Goal: Navigation & Orientation: Find specific page/section

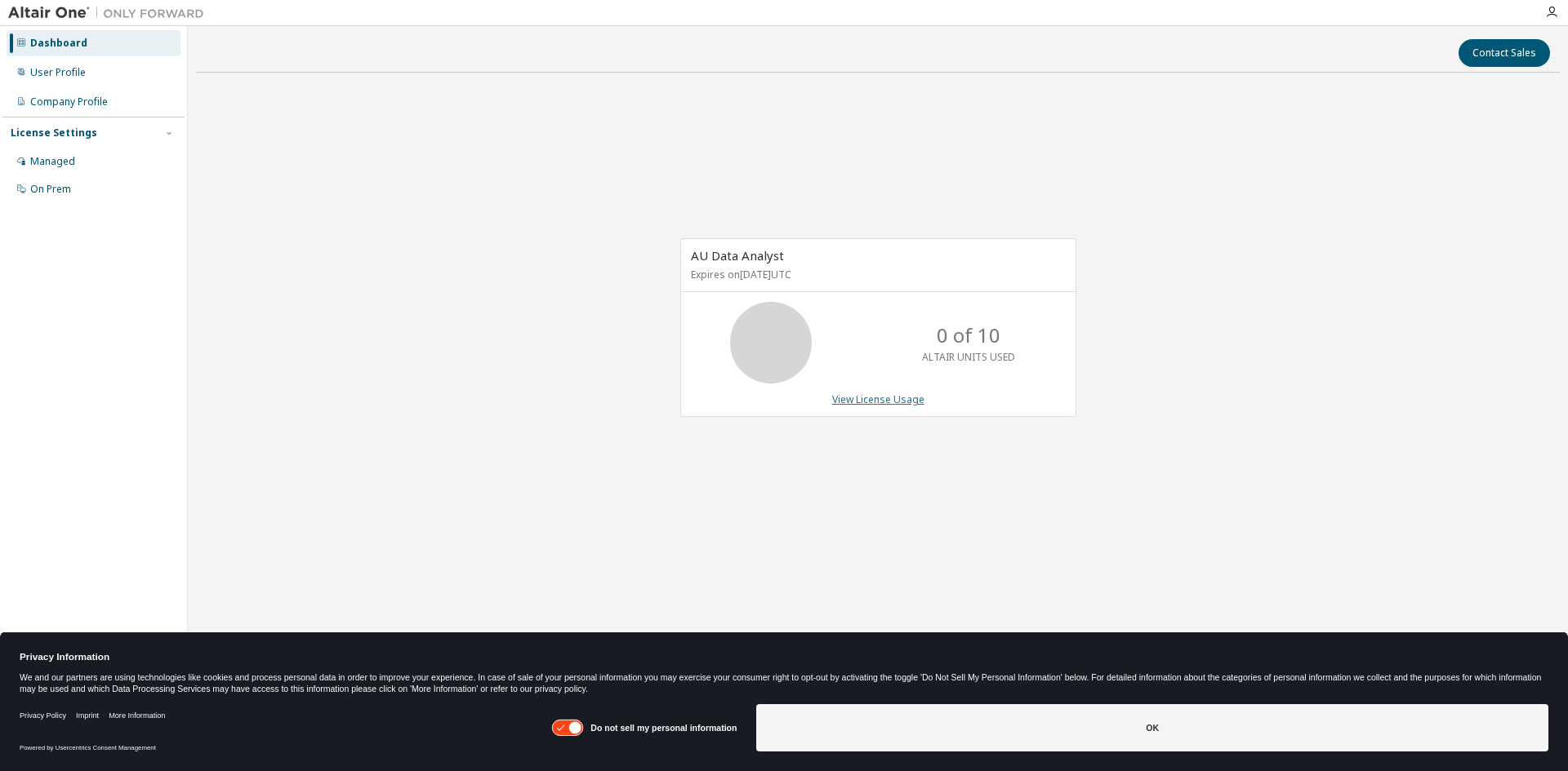
click at [900, 398] on link "View License Usage" at bounding box center [879, 399] width 93 height 14
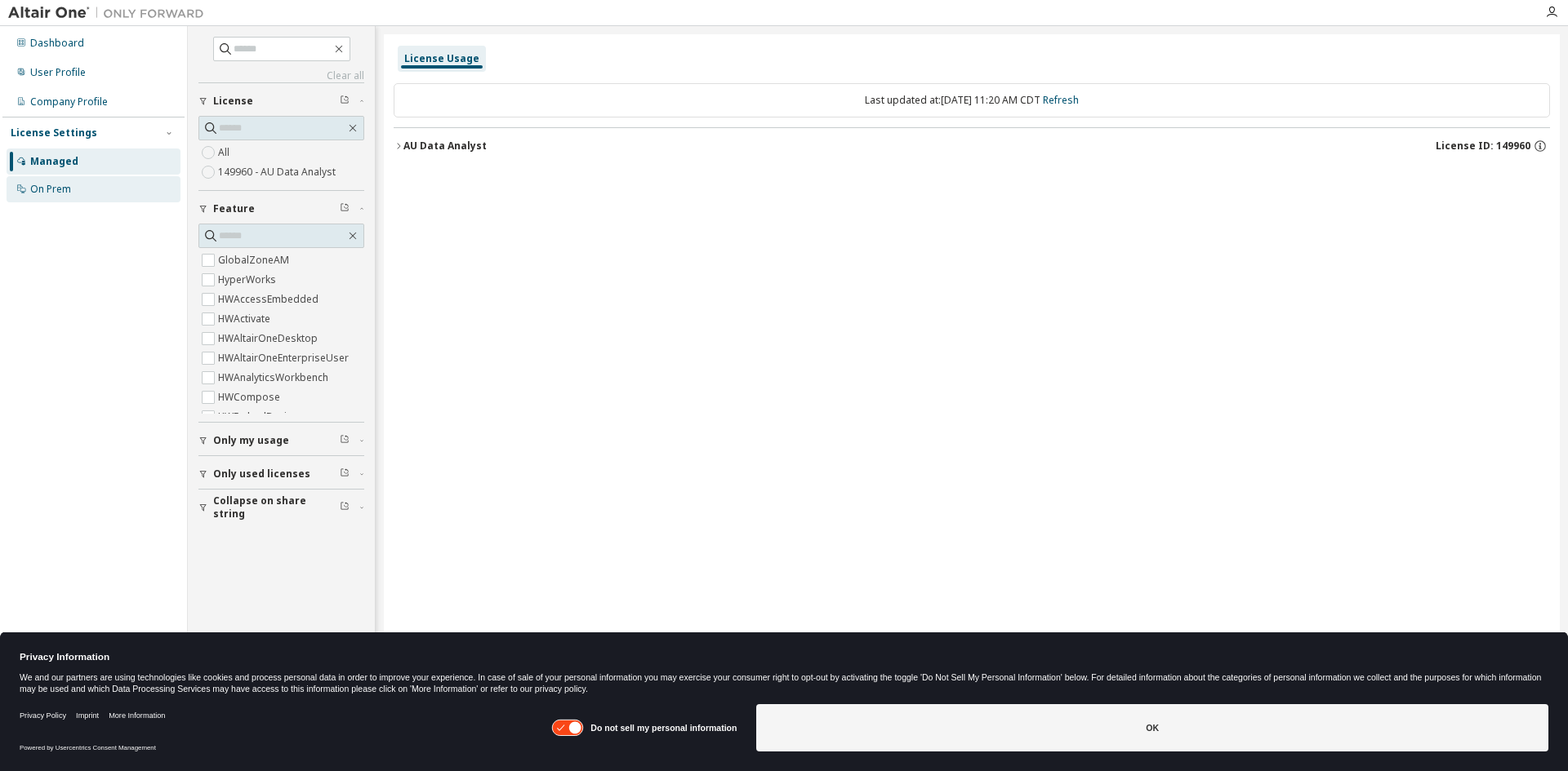
click at [52, 189] on div "On Prem" at bounding box center [51, 189] width 41 height 13
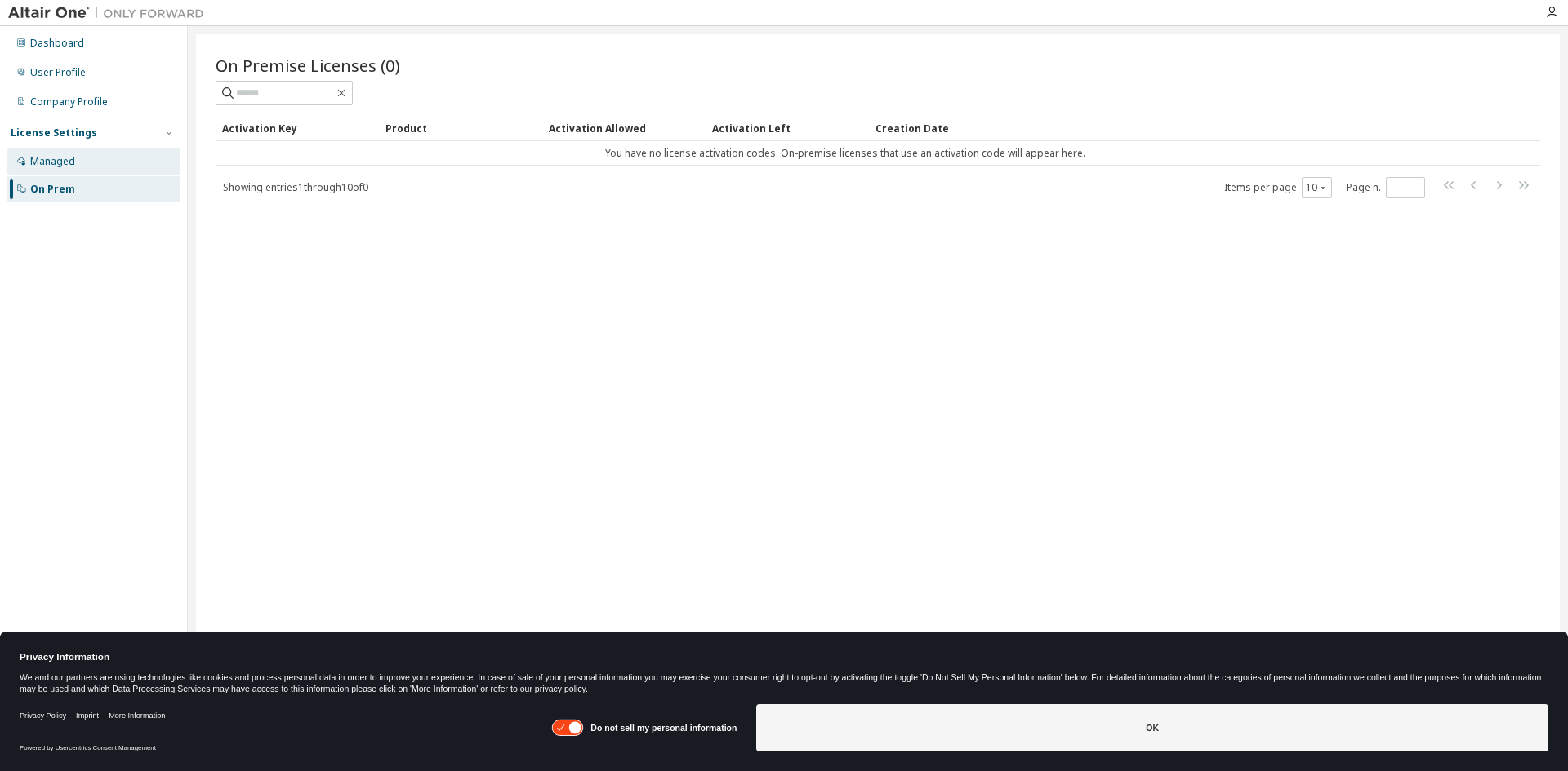
click at [72, 166] on div "Managed" at bounding box center [52, 161] width 45 height 13
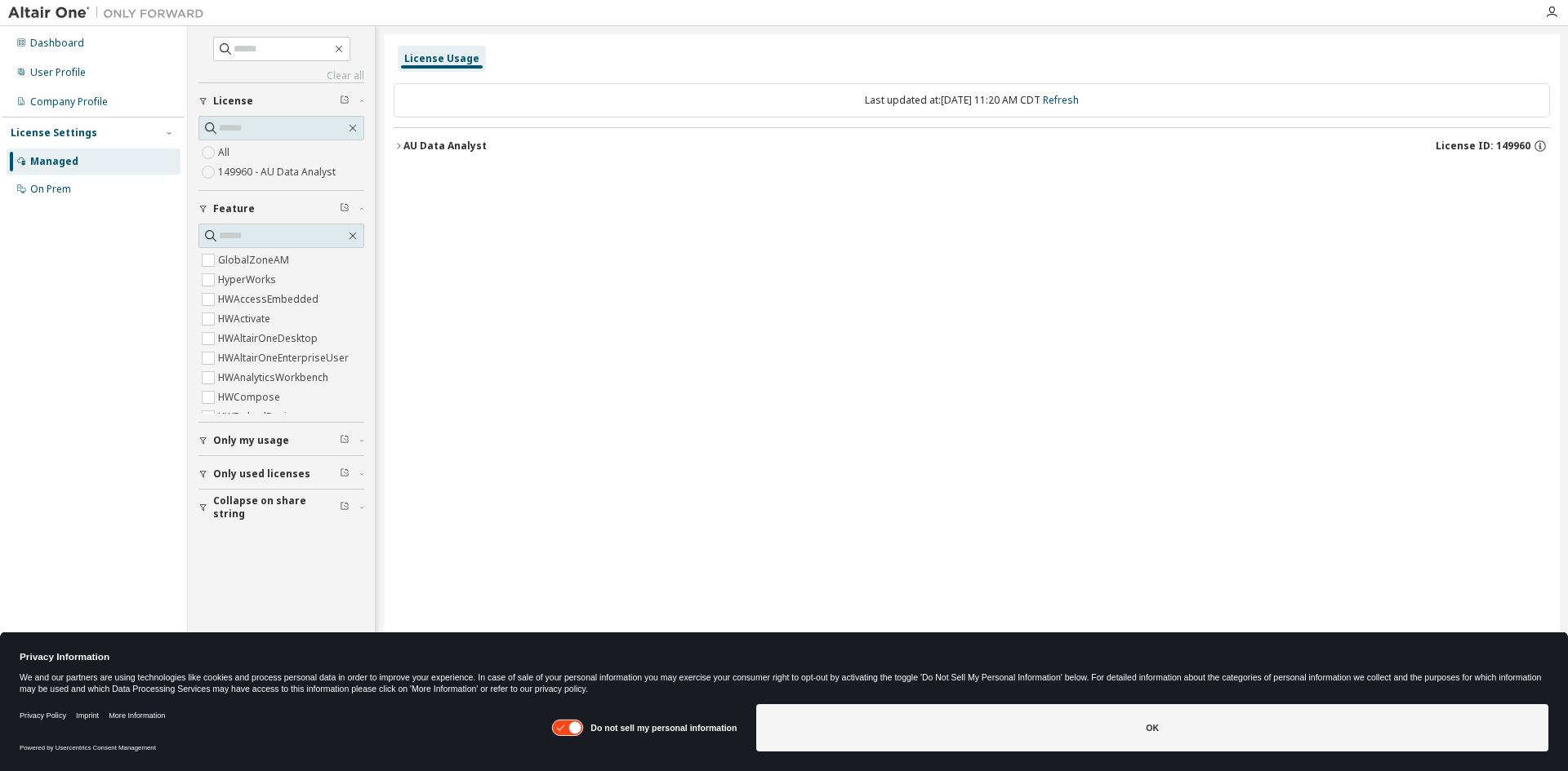
click at [245, 475] on span "Only used licenses" at bounding box center [261, 474] width 97 height 13
click at [67, 27] on div "Dashboard User Profile Company Profile License Settings Managed On Prem" at bounding box center [94, 375] width 188 height 698
click at [68, 42] on div "Dashboard" at bounding box center [58, 43] width 54 height 13
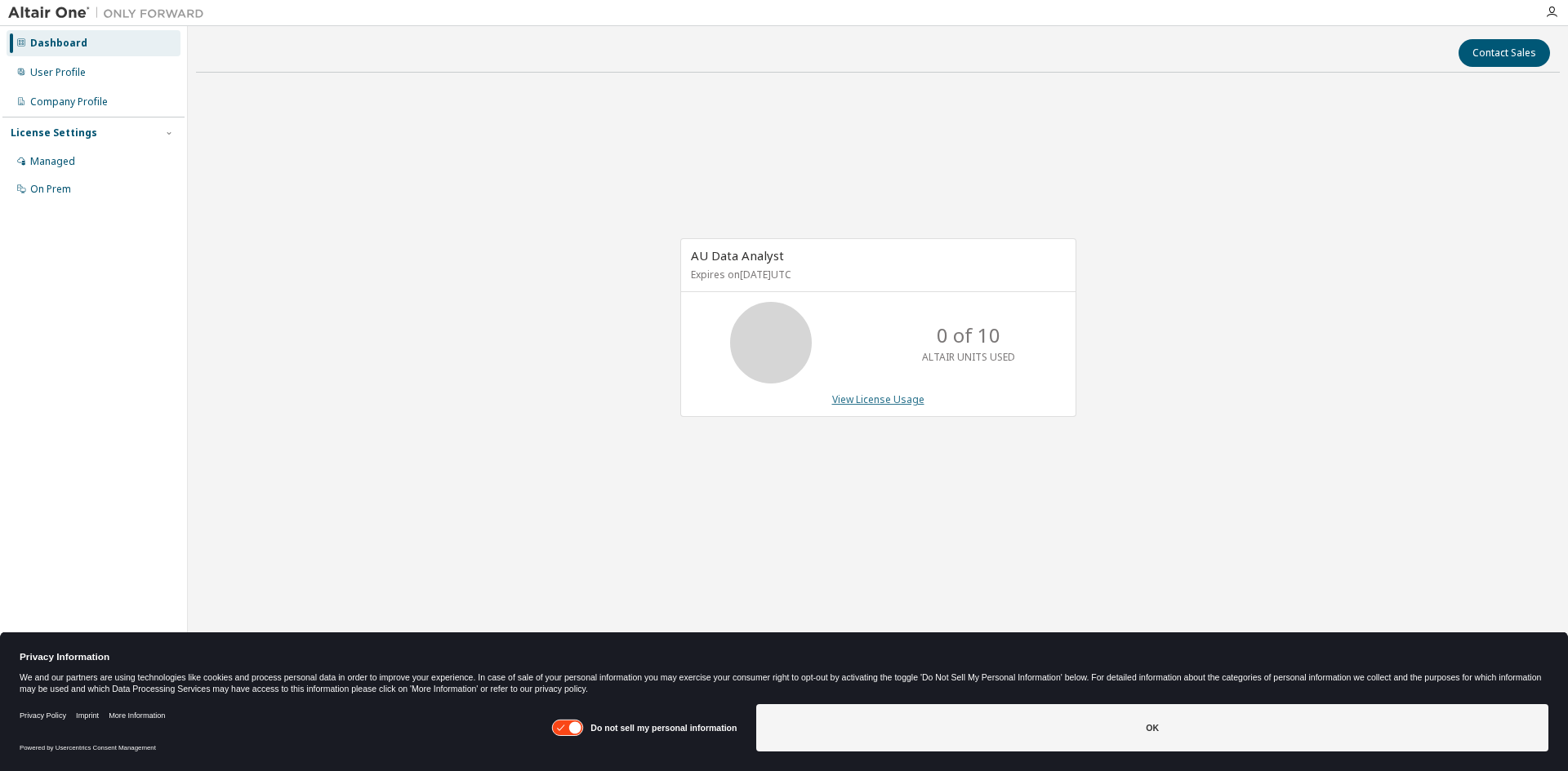
click at [885, 401] on link "View License Usage" at bounding box center [879, 399] width 93 height 14
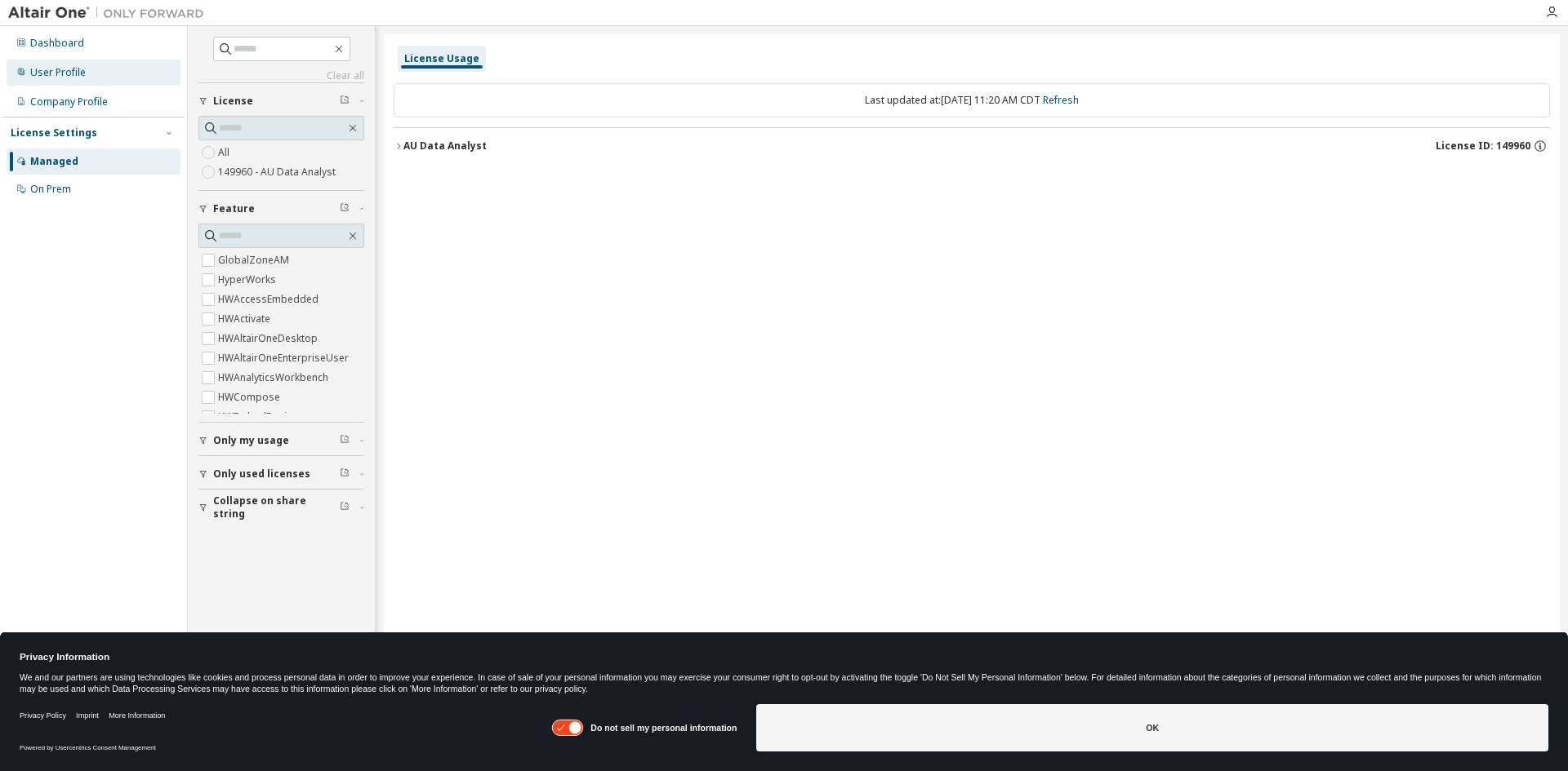
click at [62, 70] on div "User Profile" at bounding box center [58, 73] width 55 height 13
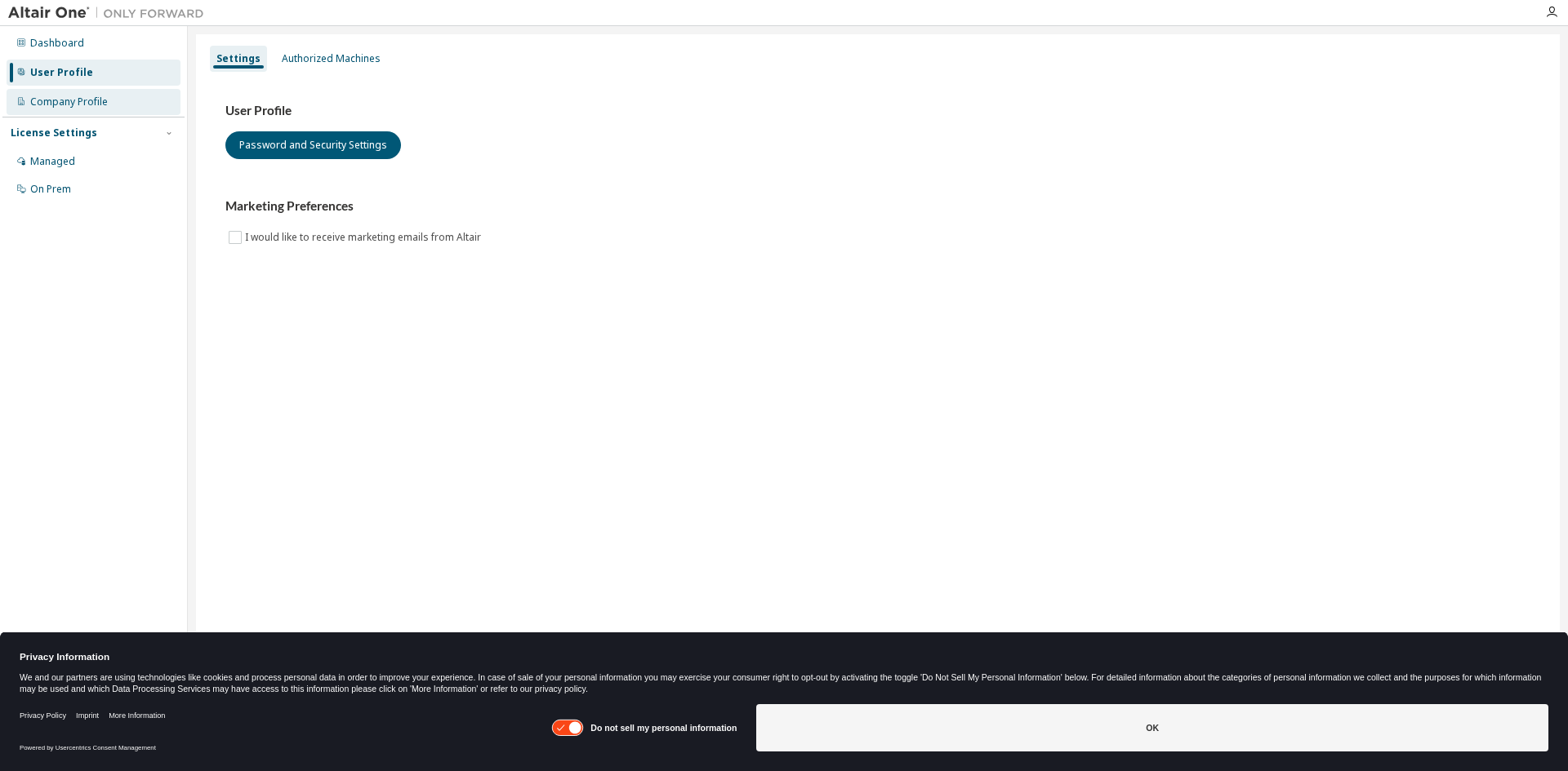
click at [67, 105] on div "Company Profile" at bounding box center [69, 101] width 78 height 13
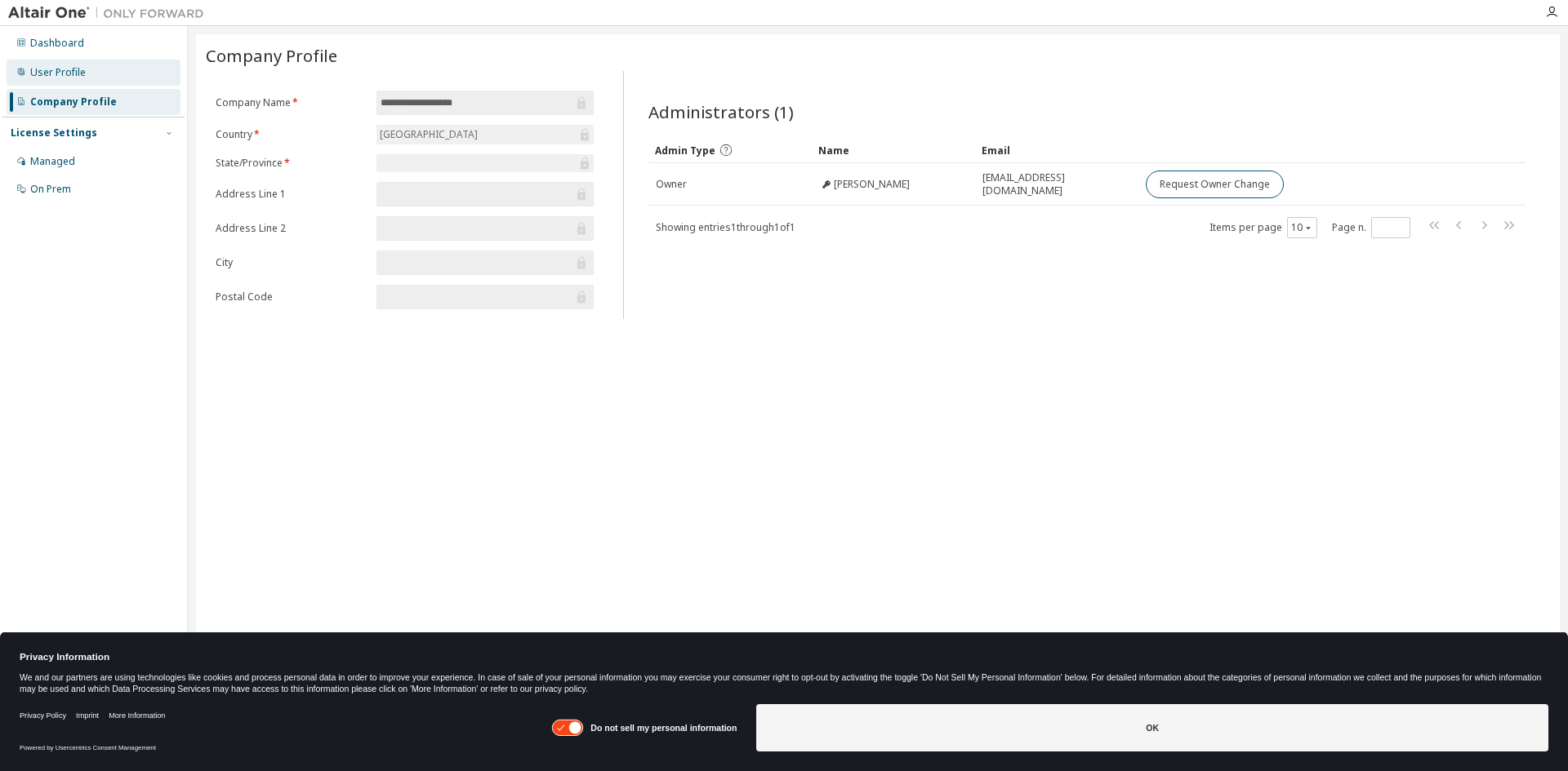
click at [65, 73] on div "User Profile" at bounding box center [58, 73] width 55 height 13
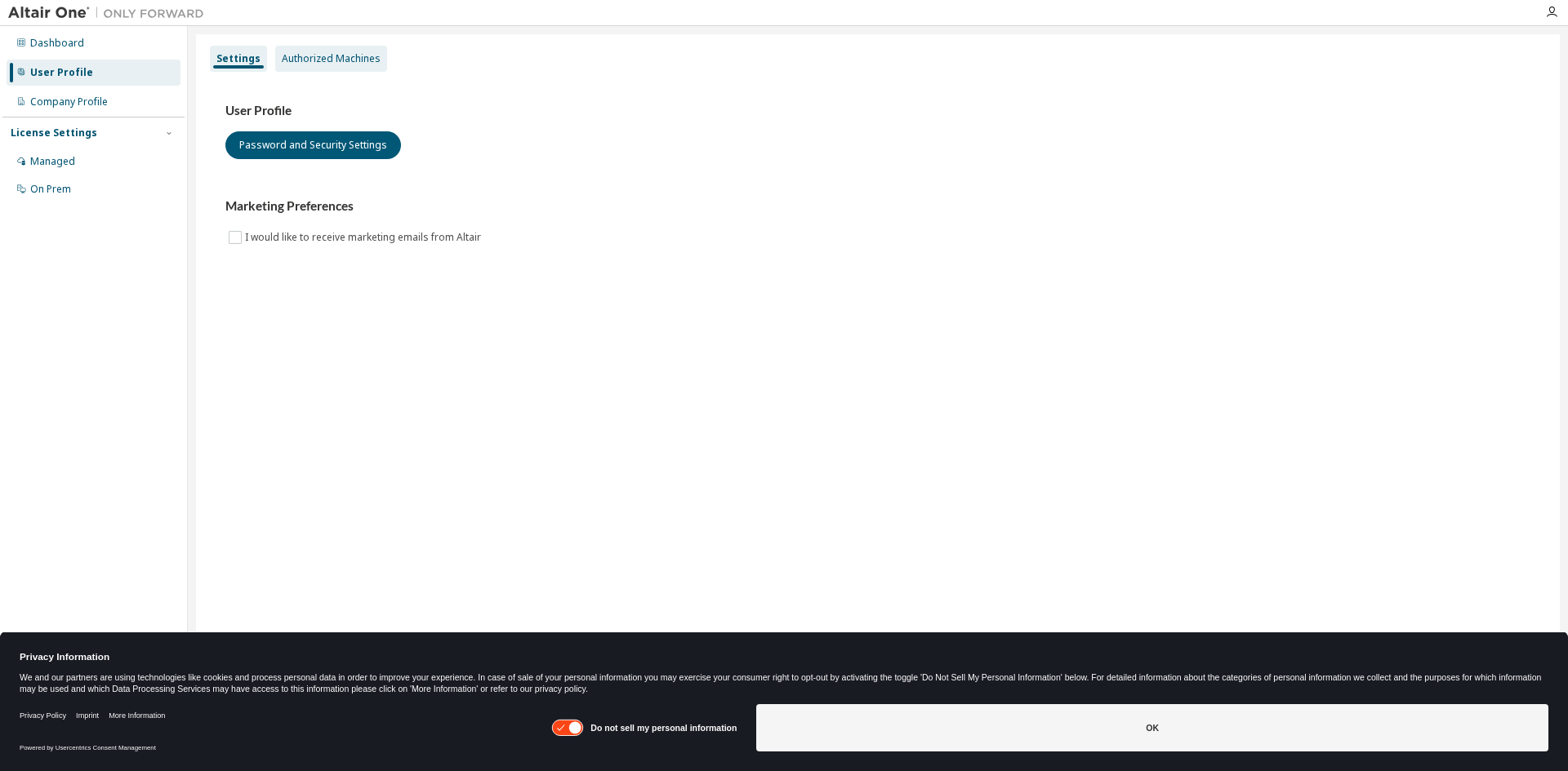
click at [322, 52] on div "Authorized Machines" at bounding box center [331, 59] width 99 height 13
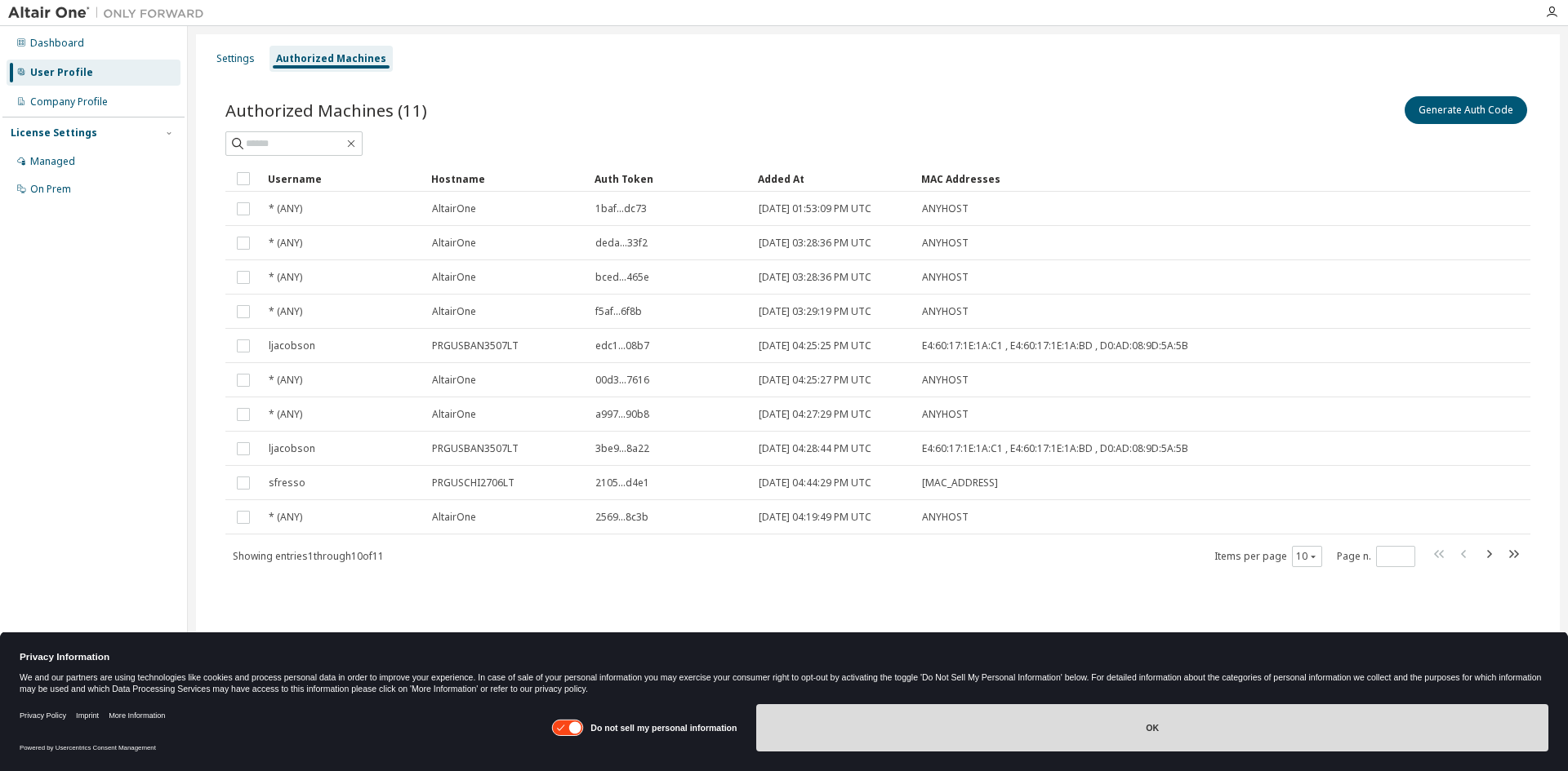
click at [1076, 720] on button "OK" at bounding box center [1153, 728] width 792 height 47
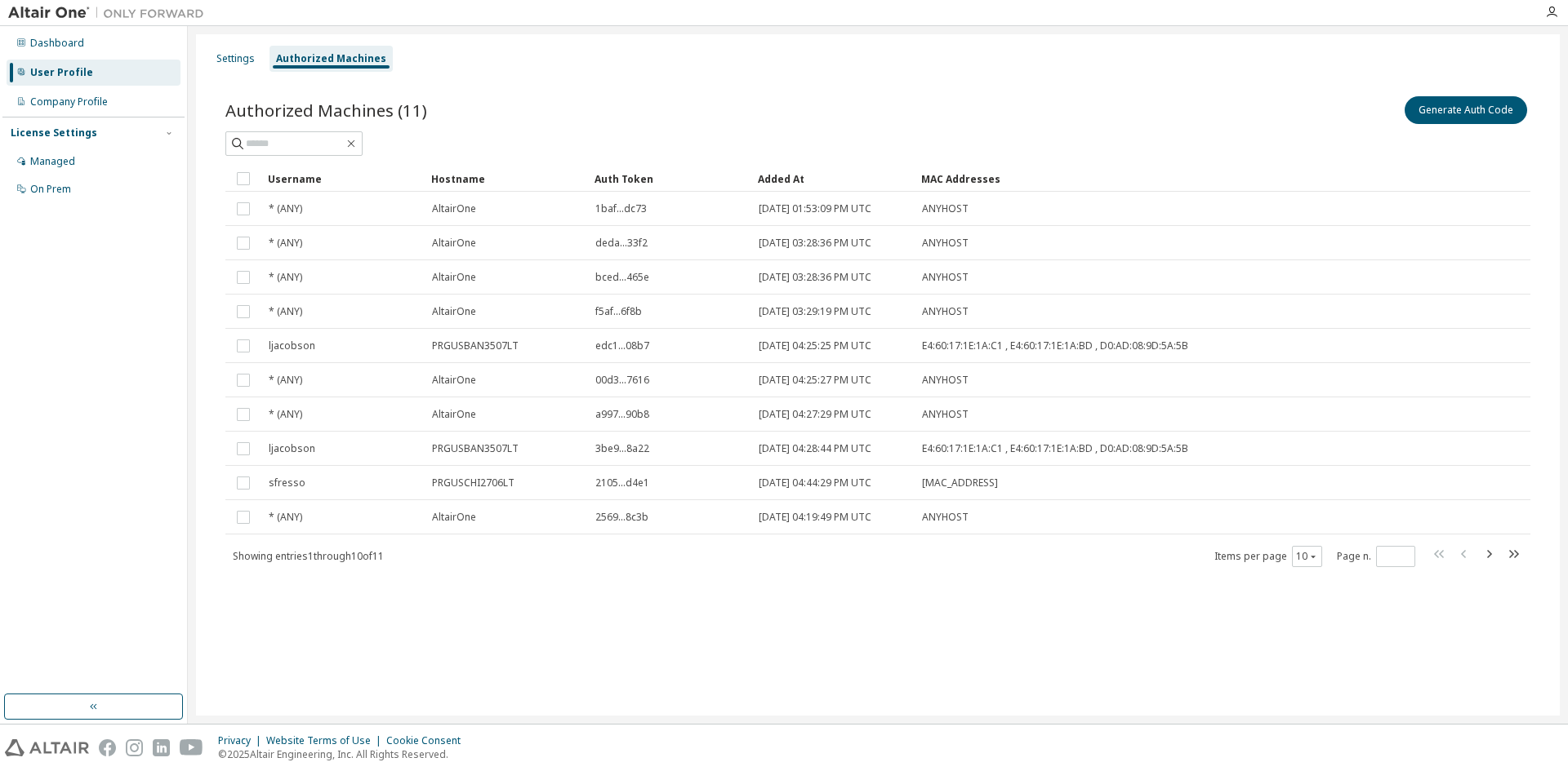
click at [414, 647] on div "Settings Authorized Machines Authorized Machines (11) Generate Auth Code Clear …" at bounding box center [877, 375] width 1363 height 682
click at [236, 56] on div "Settings" at bounding box center [235, 59] width 38 height 13
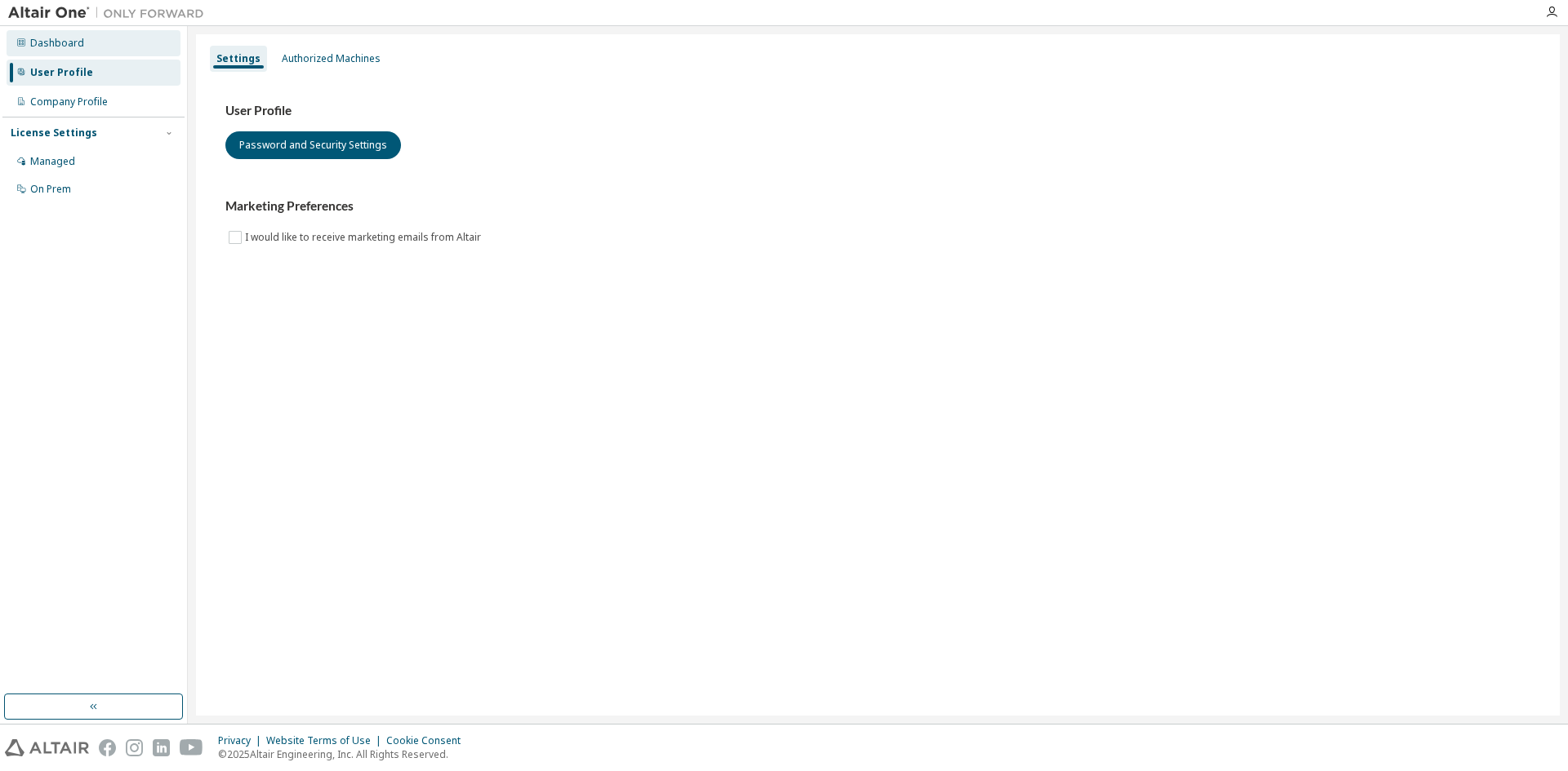
click at [62, 37] on div "Dashboard" at bounding box center [58, 43] width 54 height 13
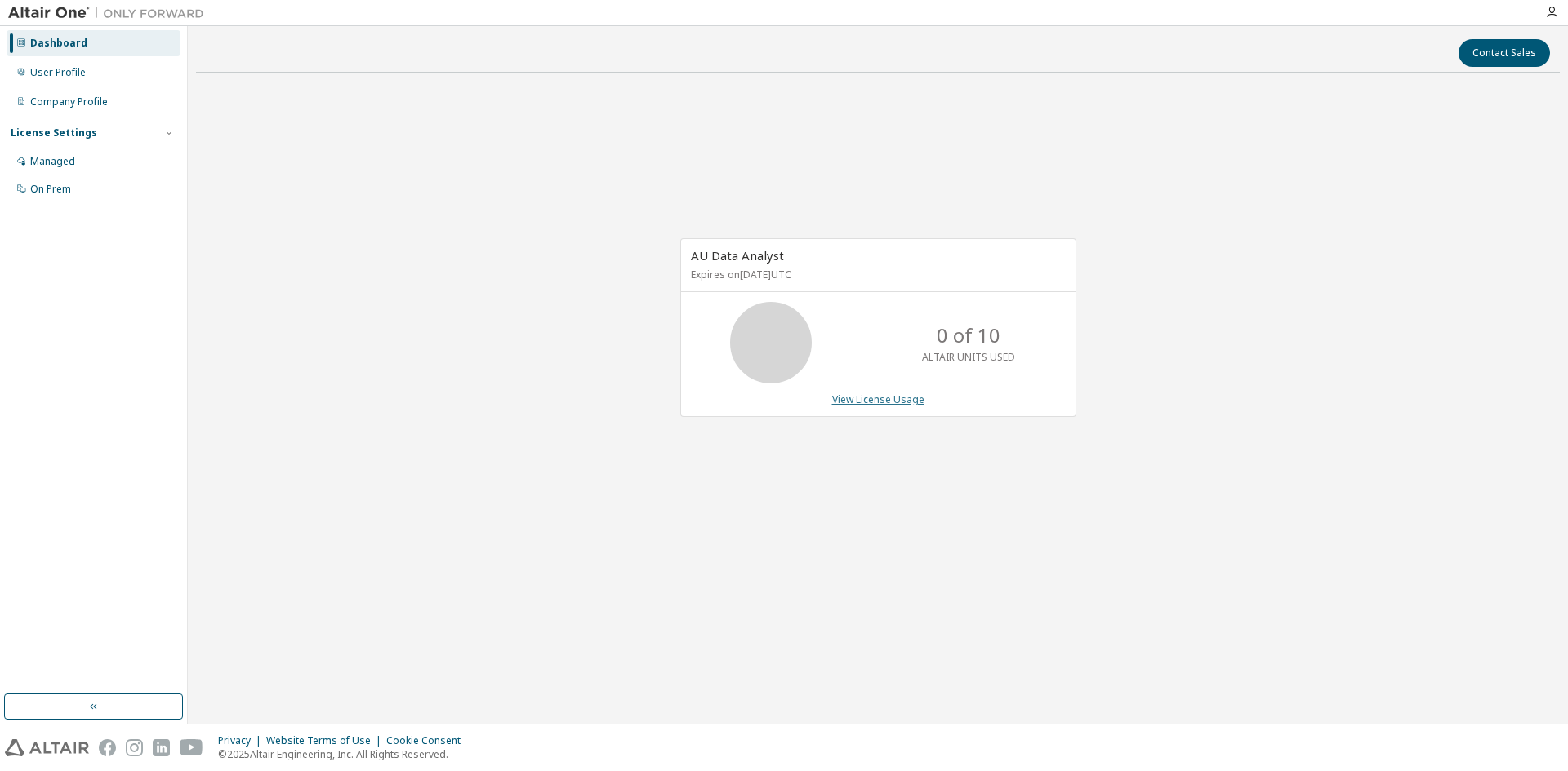
click at [890, 399] on link "View License Usage" at bounding box center [879, 399] width 93 height 14
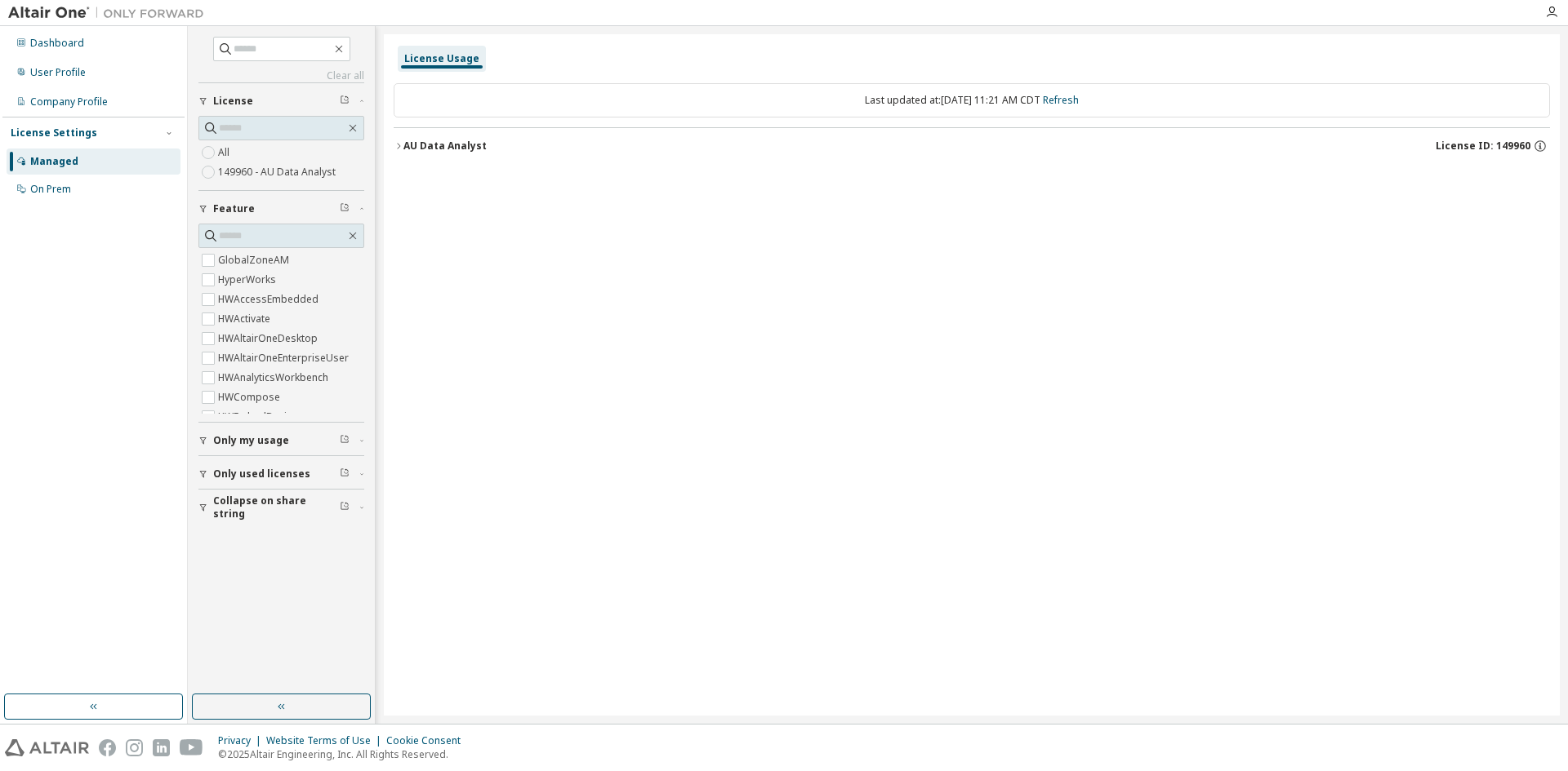
click at [399, 147] on icon "button" at bounding box center [398, 146] width 10 height 10
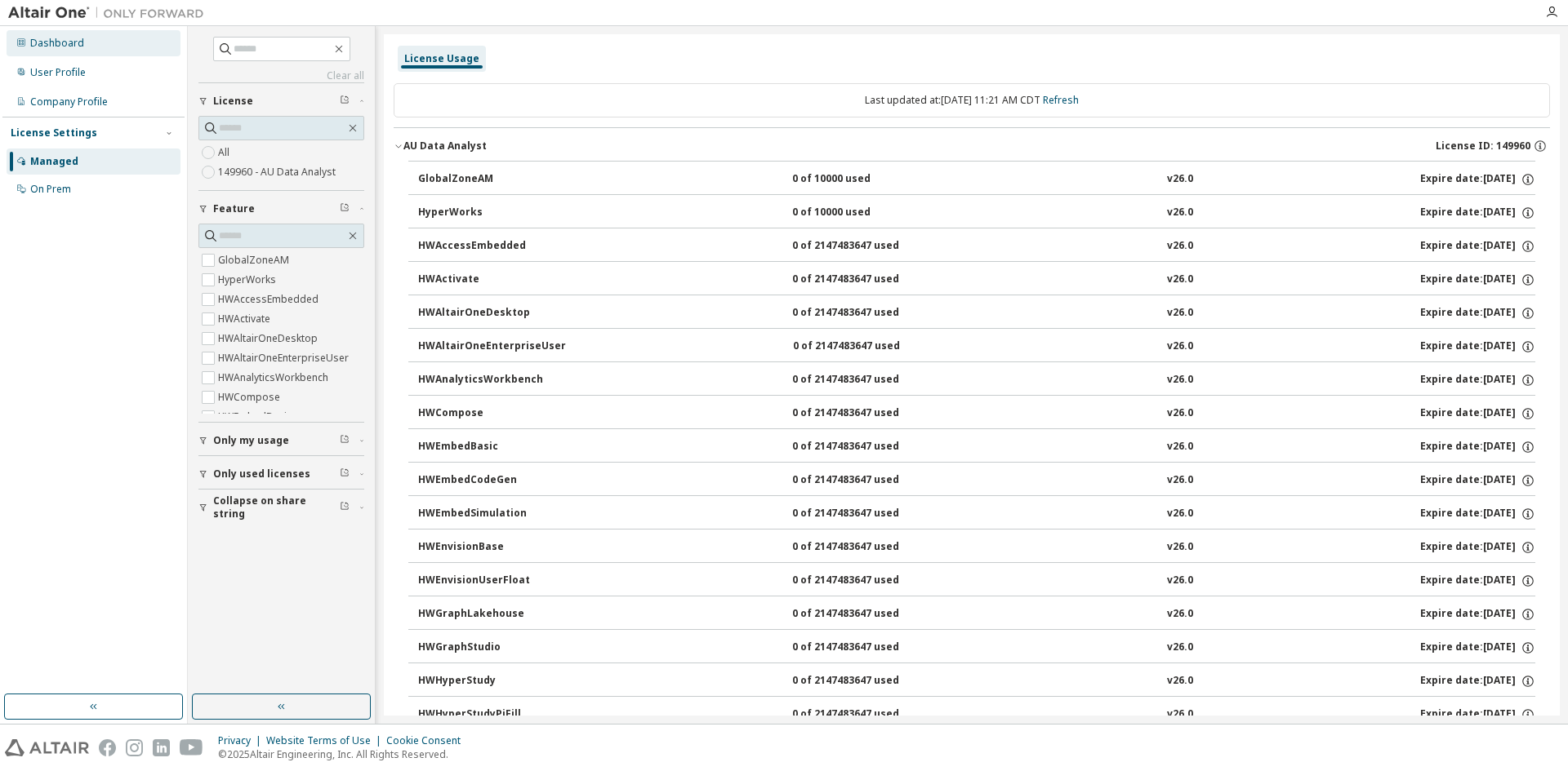
click at [71, 48] on div "Dashboard" at bounding box center [58, 43] width 54 height 13
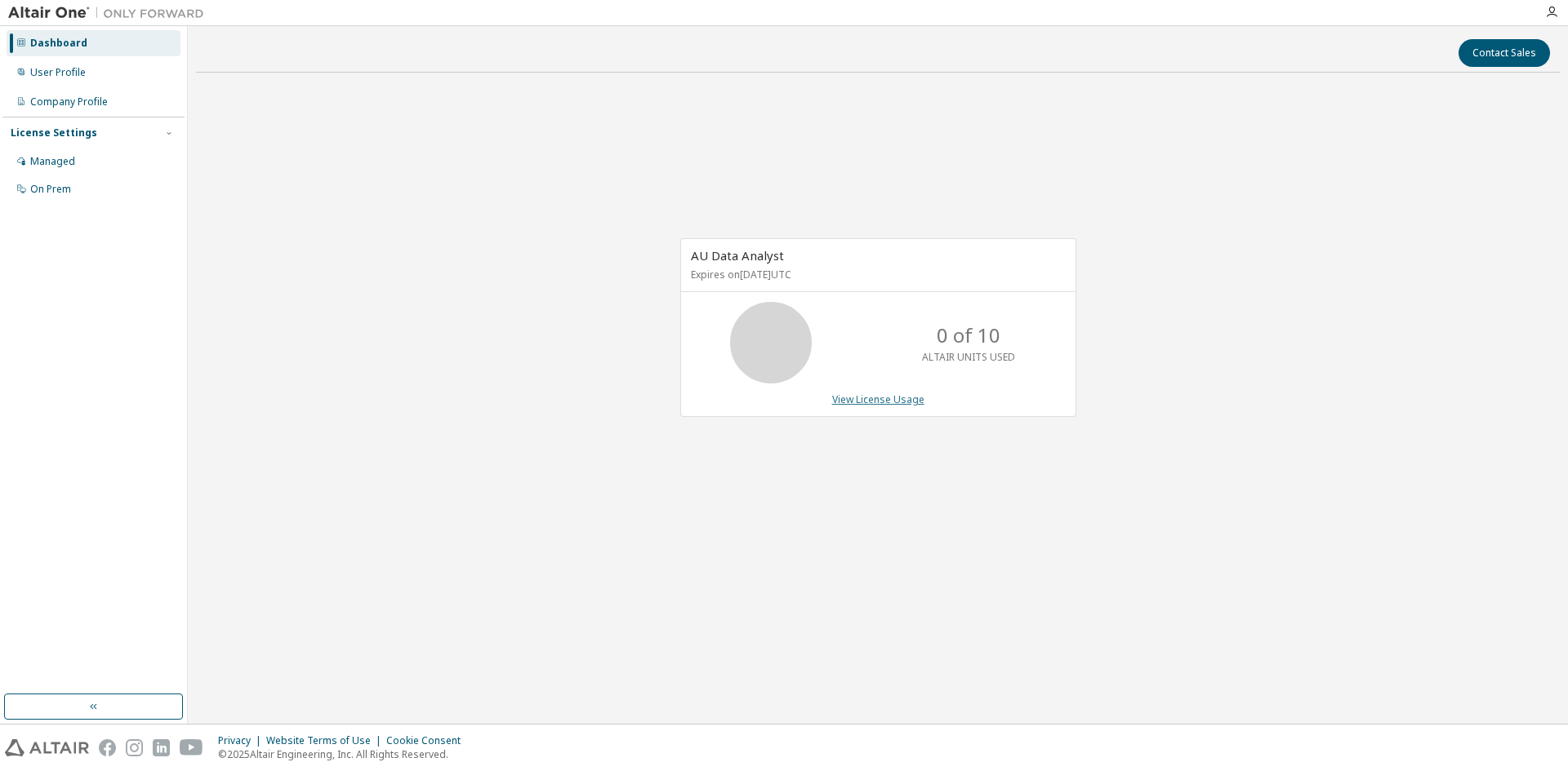
click at [887, 404] on link "View License Usage" at bounding box center [879, 399] width 93 height 14
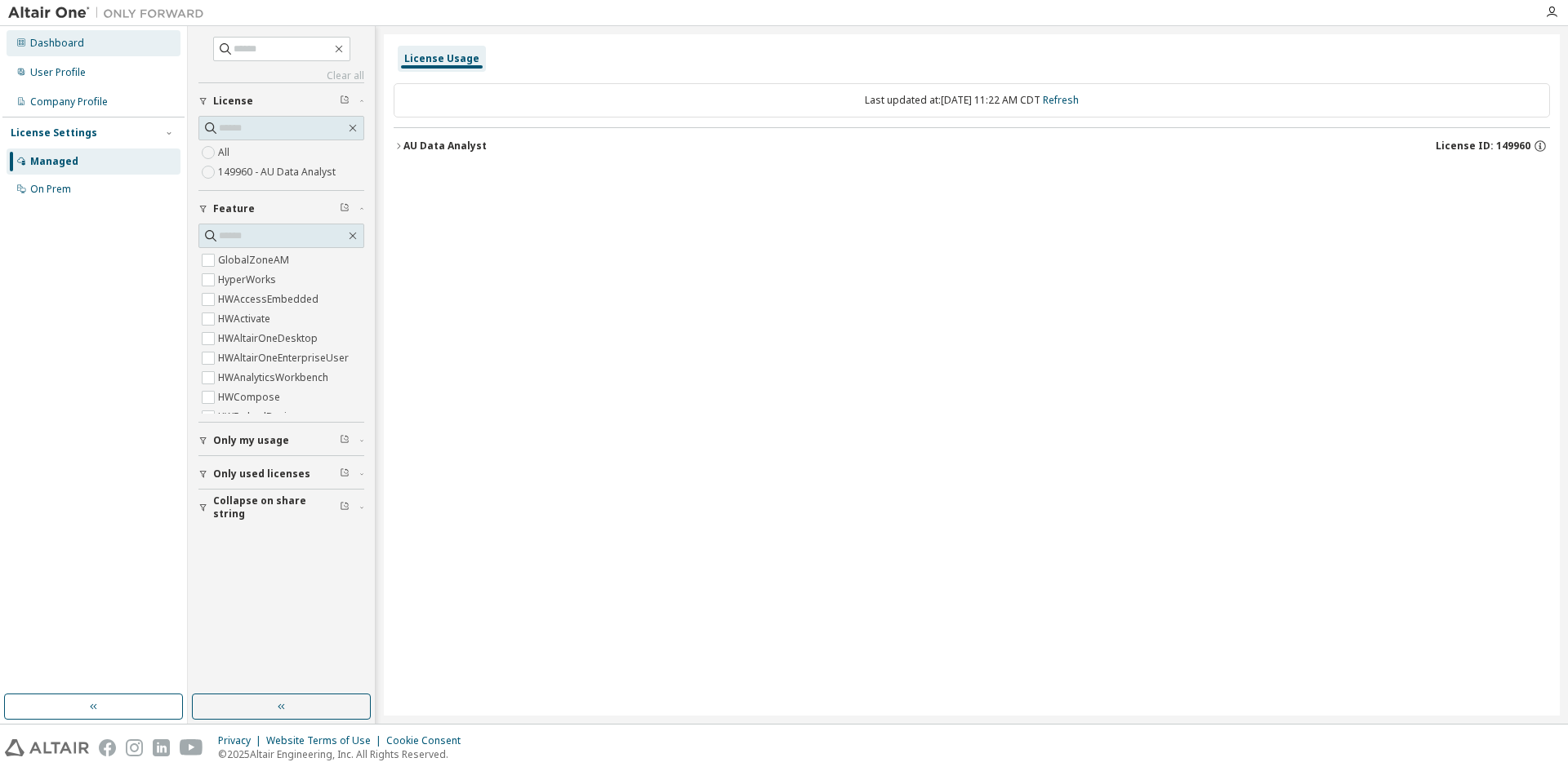
click at [66, 43] on div "Dashboard" at bounding box center [58, 43] width 54 height 13
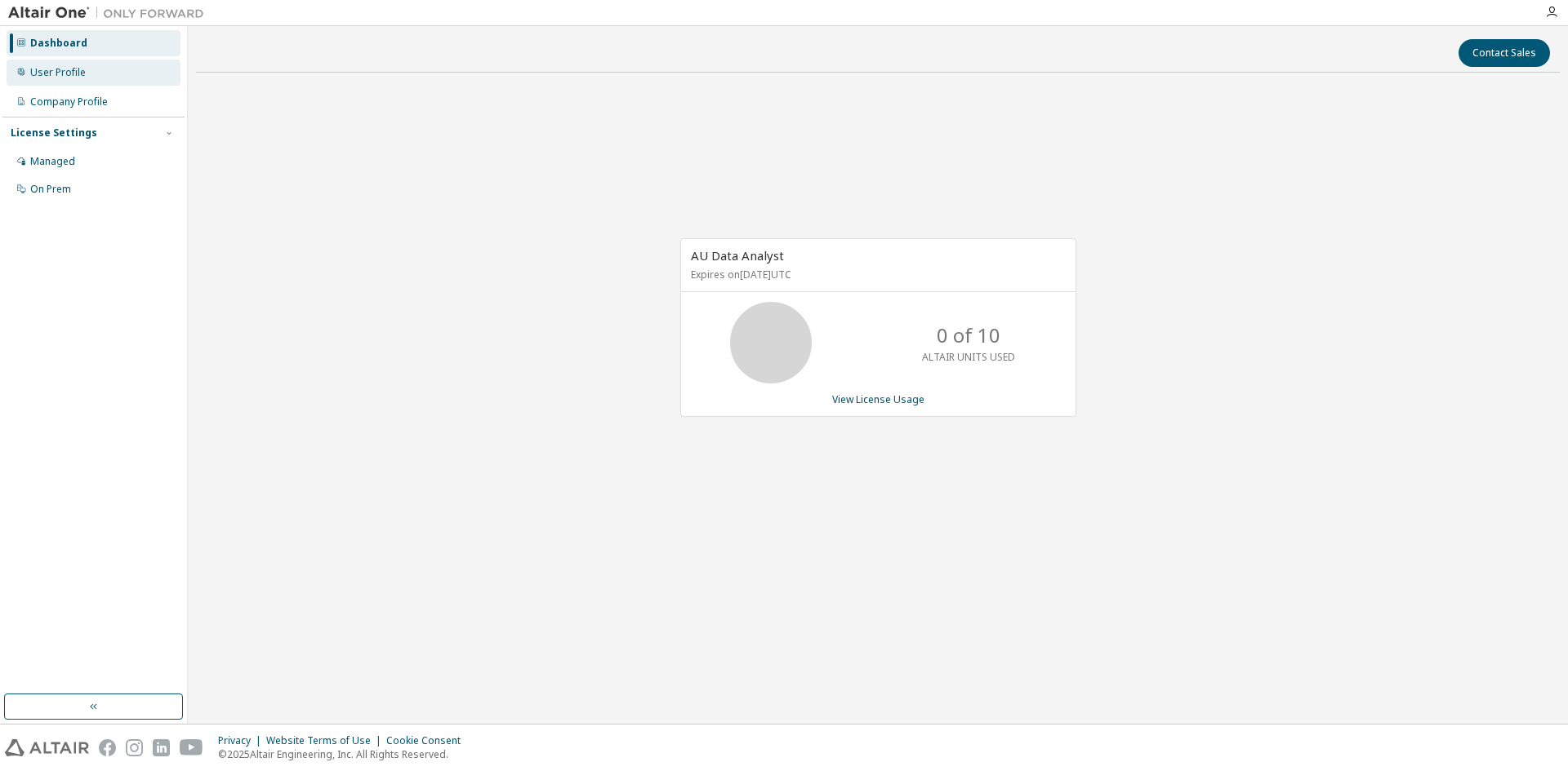
click at [69, 72] on div "User Profile" at bounding box center [58, 73] width 55 height 13
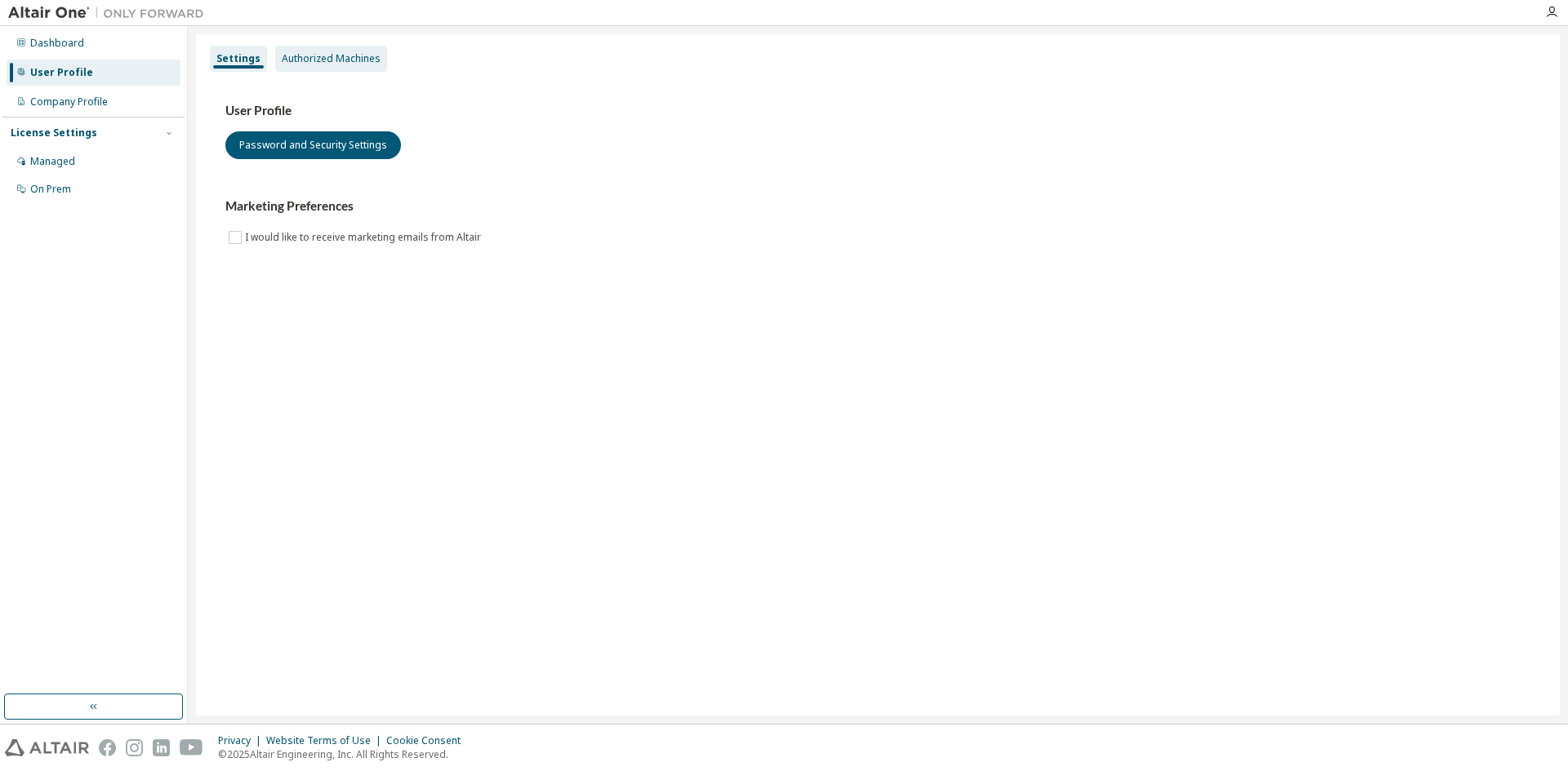
click at [314, 62] on div "Authorized Machines" at bounding box center [331, 59] width 99 height 13
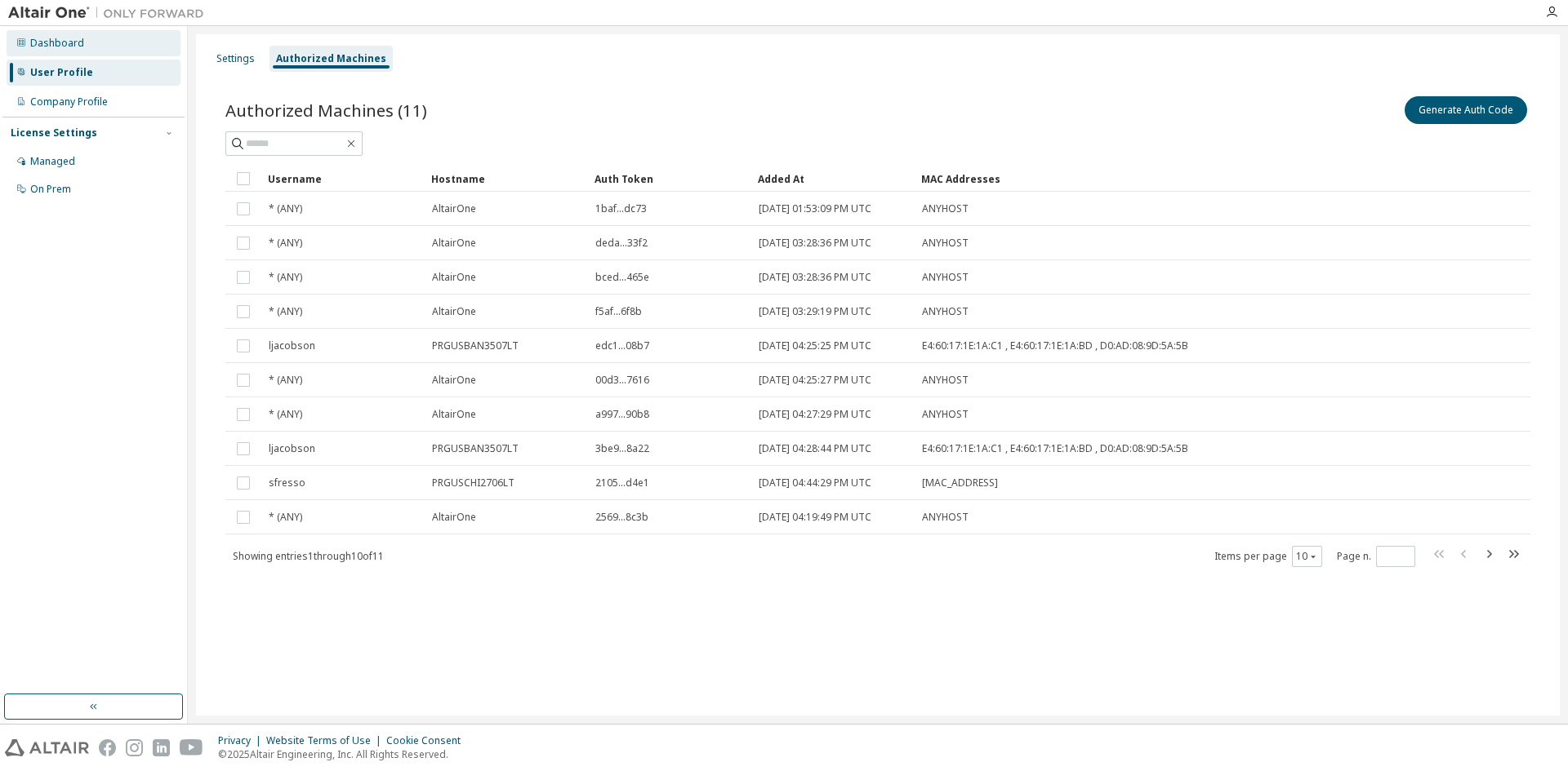
click at [69, 43] on div "Dashboard" at bounding box center [58, 43] width 54 height 13
